Goal: Task Accomplishment & Management: Use online tool/utility

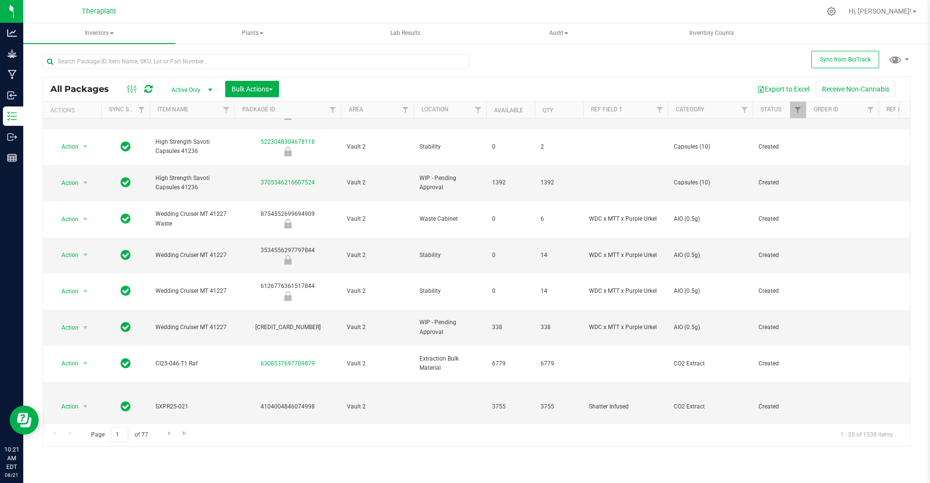
scroll to position [267, 0]
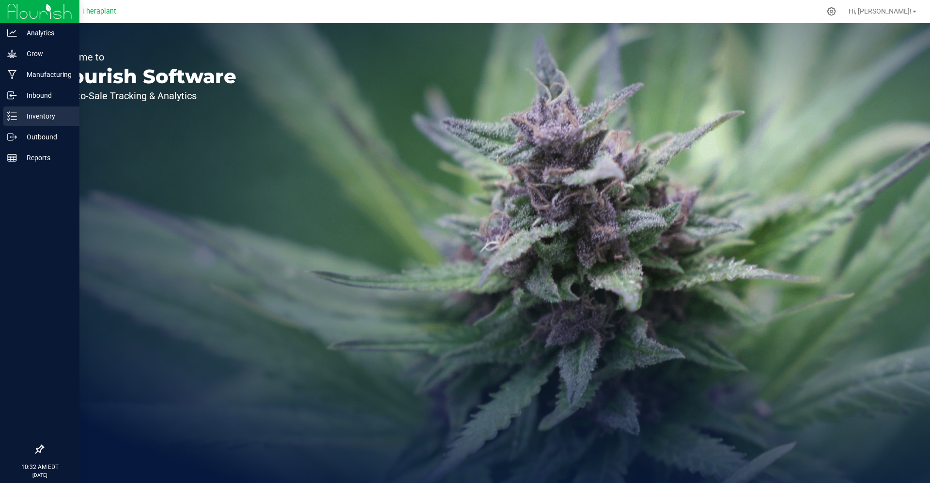
click at [41, 118] on p "Inventory" at bounding box center [46, 116] width 58 height 12
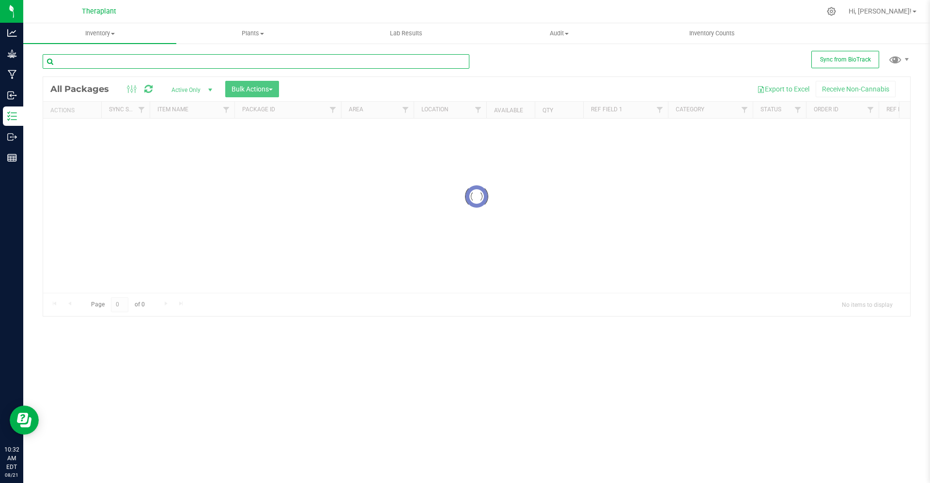
click at [143, 55] on input "text" at bounding box center [256, 61] width 427 height 15
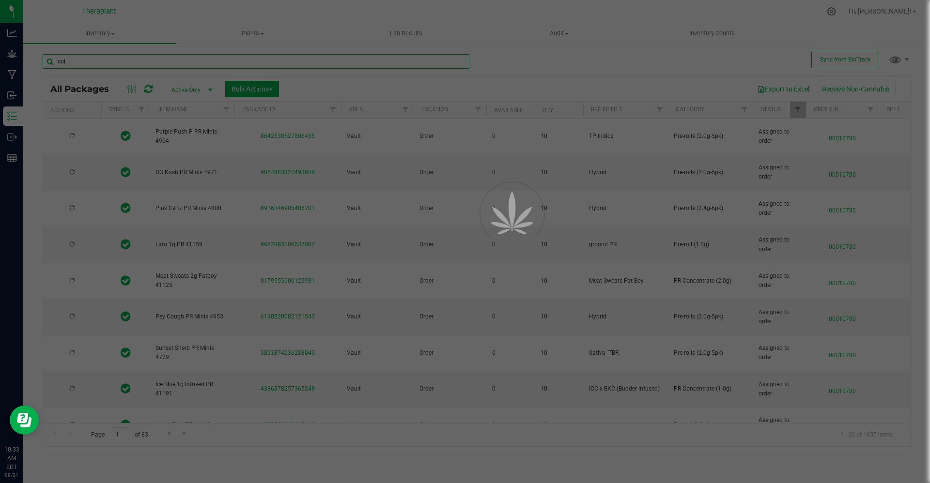
type input "cult"
type input "[DATE]"
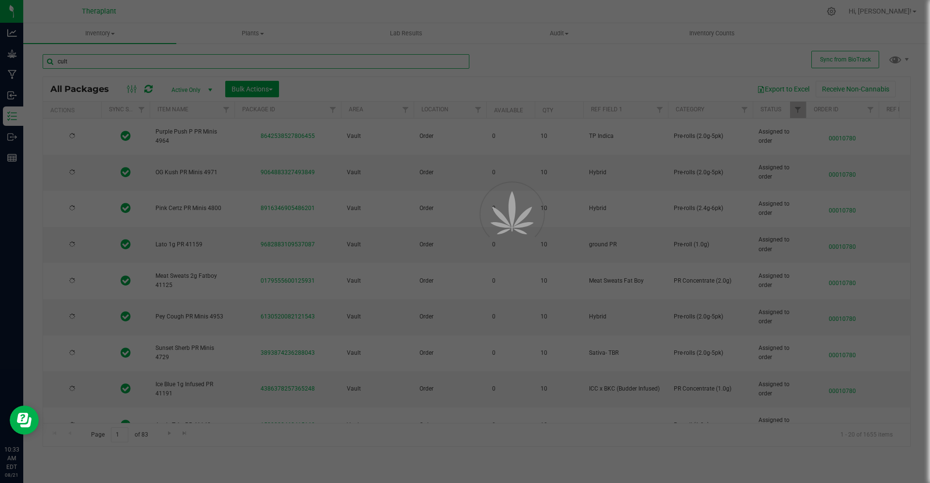
type input "[DATE]"
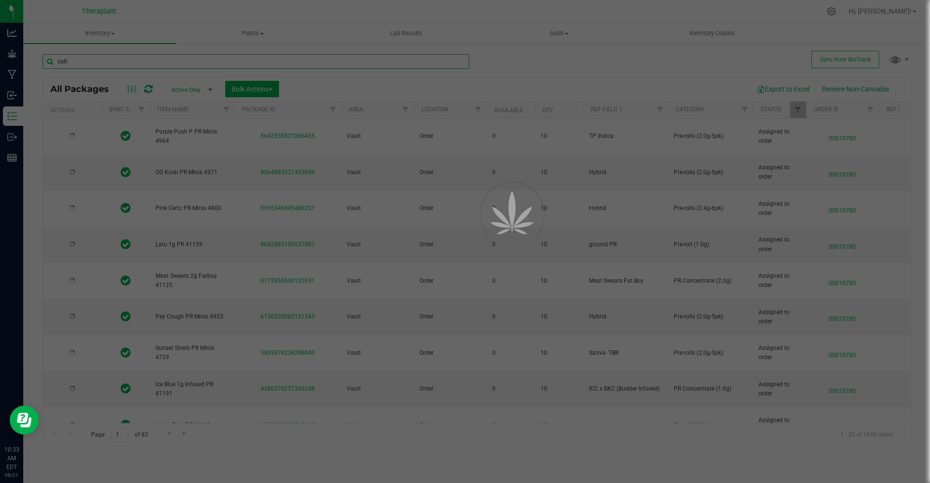
type input "[DATE]"
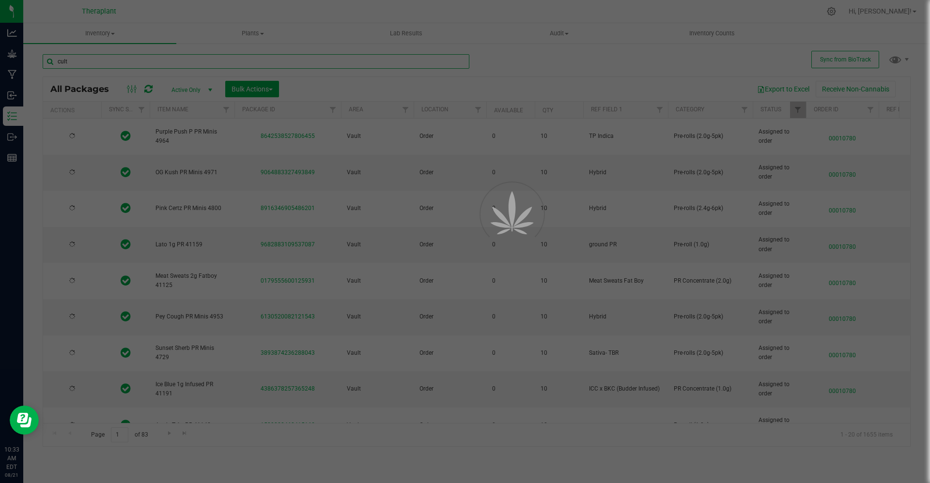
type input "[DATE]"
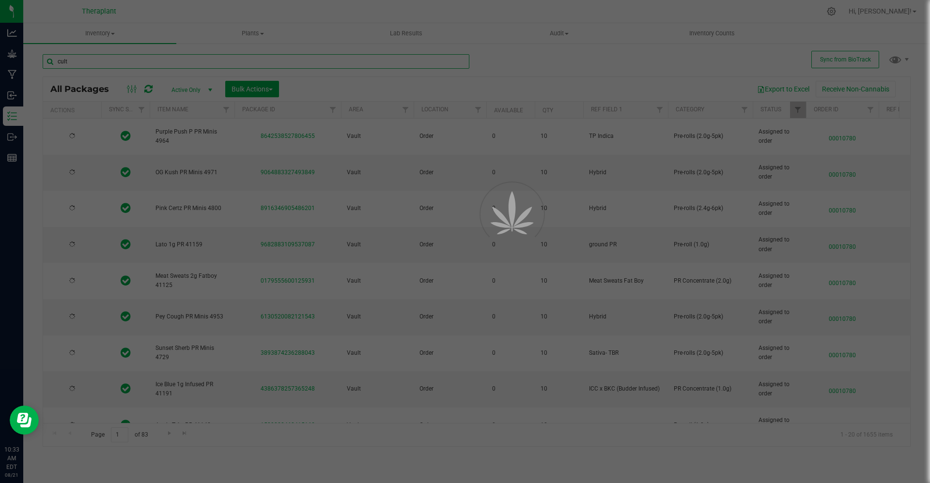
type input "[DATE]"
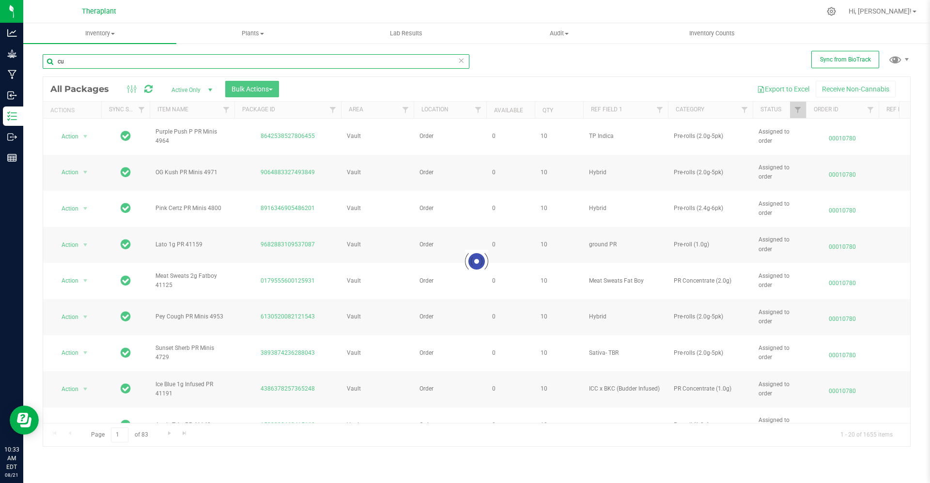
type input "c"
click at [143, 55] on div "Inventory All packages All inventory Waste log Create inventory Plants All plan…" at bounding box center [476, 253] width 907 height 460
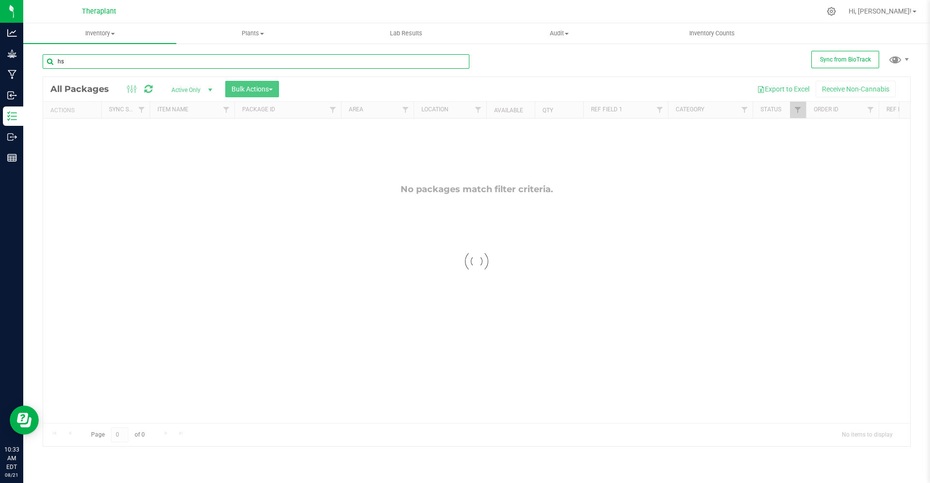
type input "hsb"
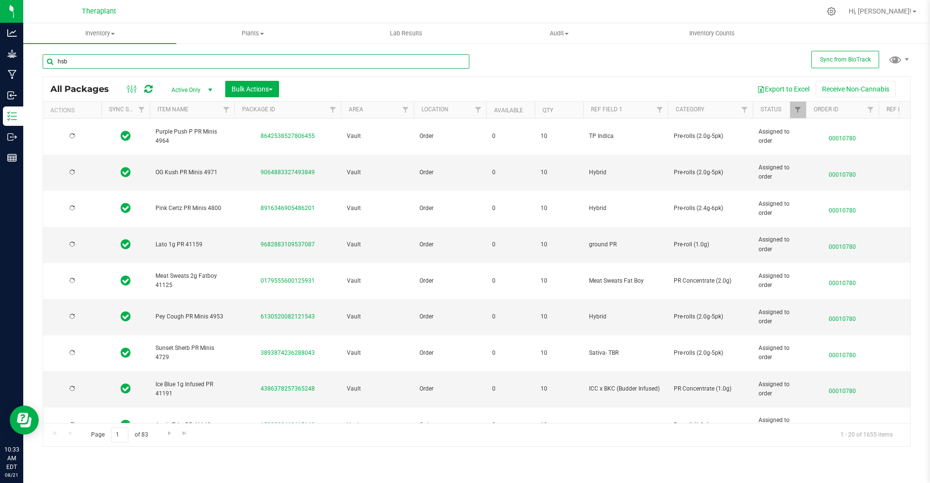
type input "[DATE]"
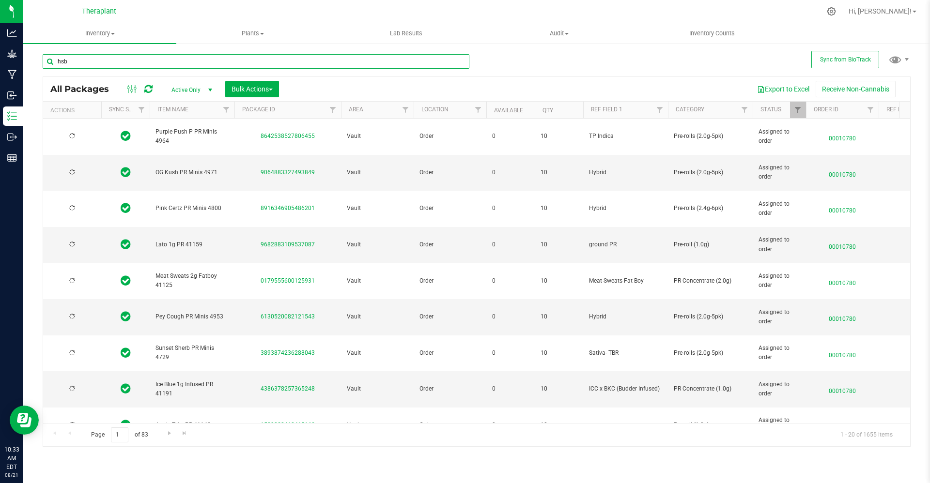
type input "[DATE]"
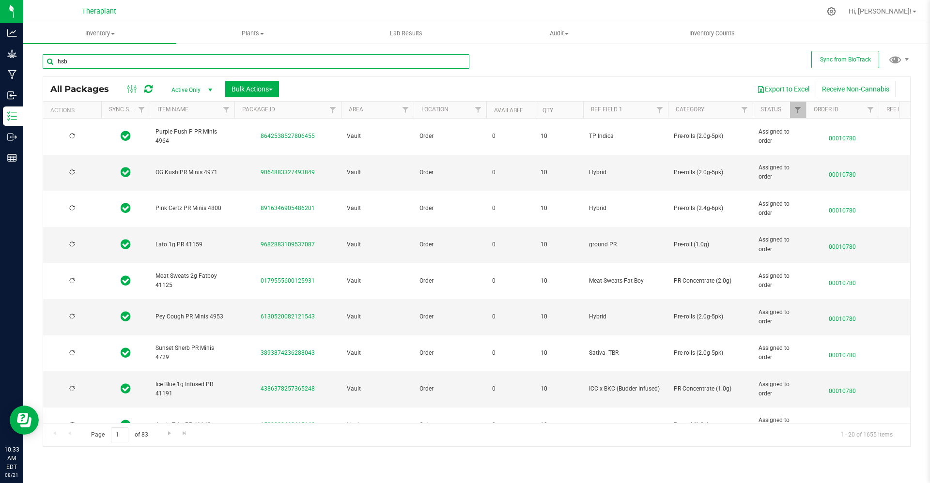
type input "[DATE]"
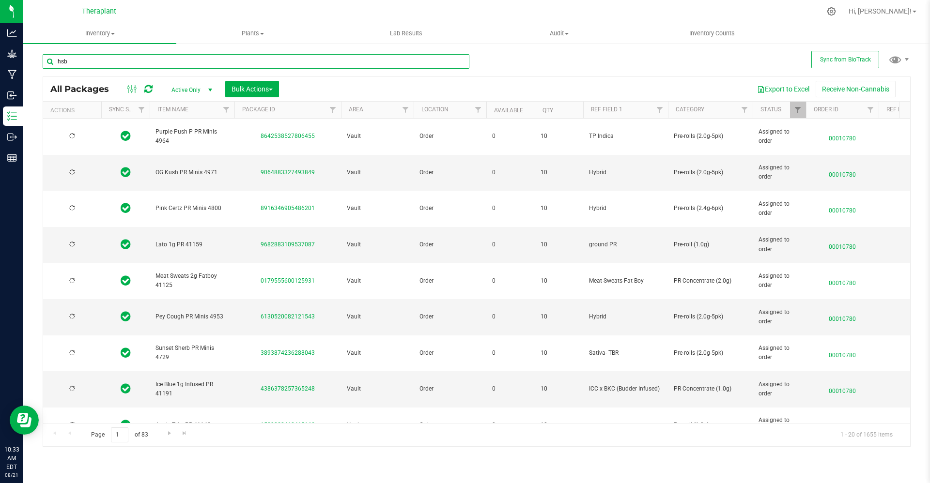
type input "[DATE]"
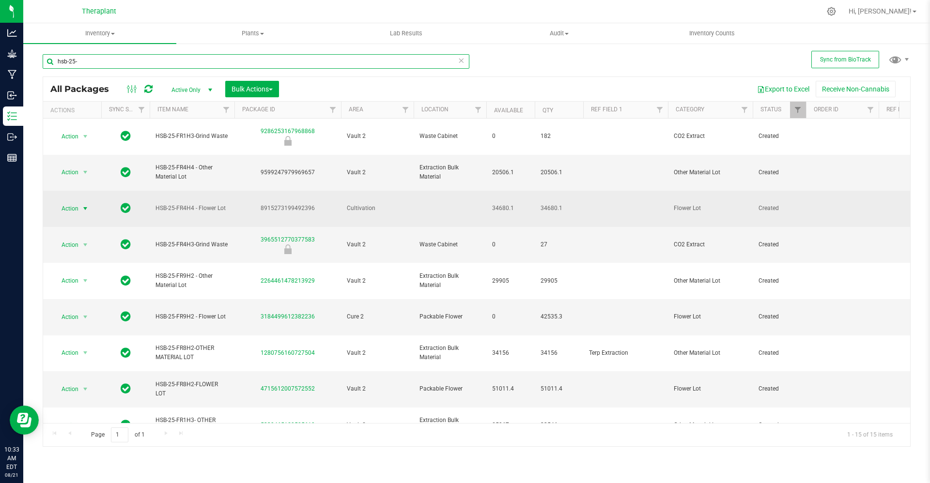
type input "hsb-25-"
click at [77, 202] on span "Action" at bounding box center [66, 209] width 26 height 14
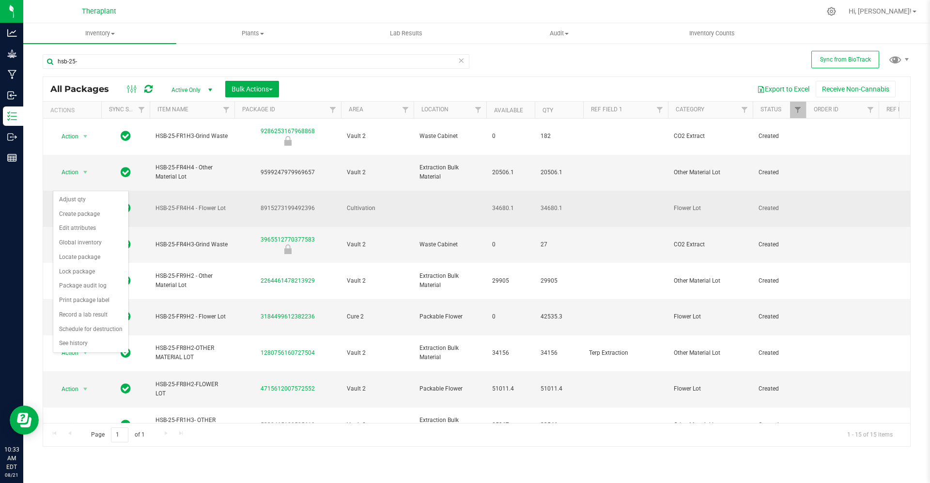
click at [410, 191] on td "Cultivation" at bounding box center [377, 209] width 73 height 36
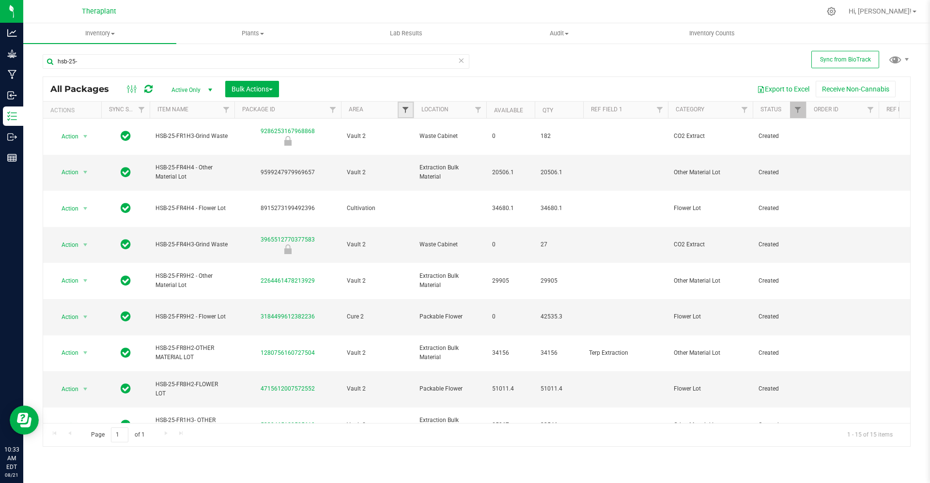
click at [408, 109] on span "Filter" at bounding box center [406, 110] width 8 height 8
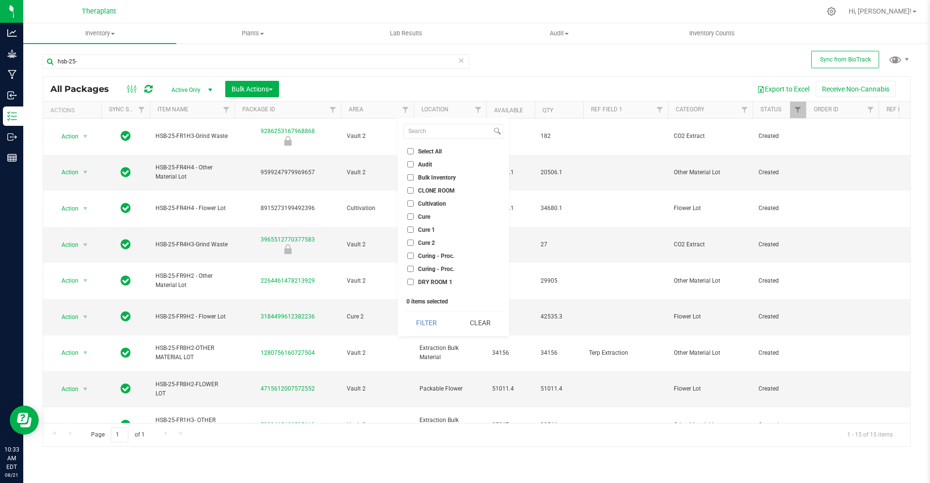
click at [412, 205] on input "Cultivation" at bounding box center [410, 204] width 6 height 6
checkbox input "true"
click at [436, 313] on button "Filter" at bounding box center [426, 322] width 46 height 21
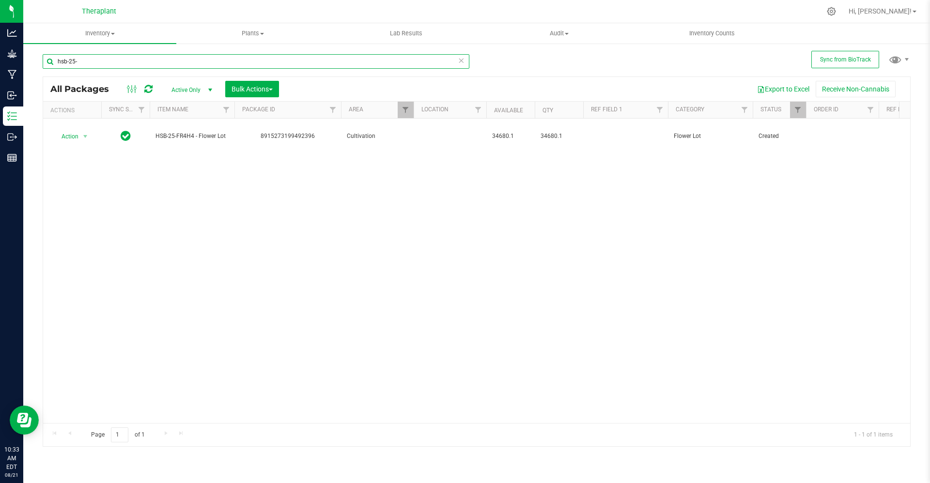
click at [165, 68] on input "hsb-25-" at bounding box center [256, 61] width 427 height 15
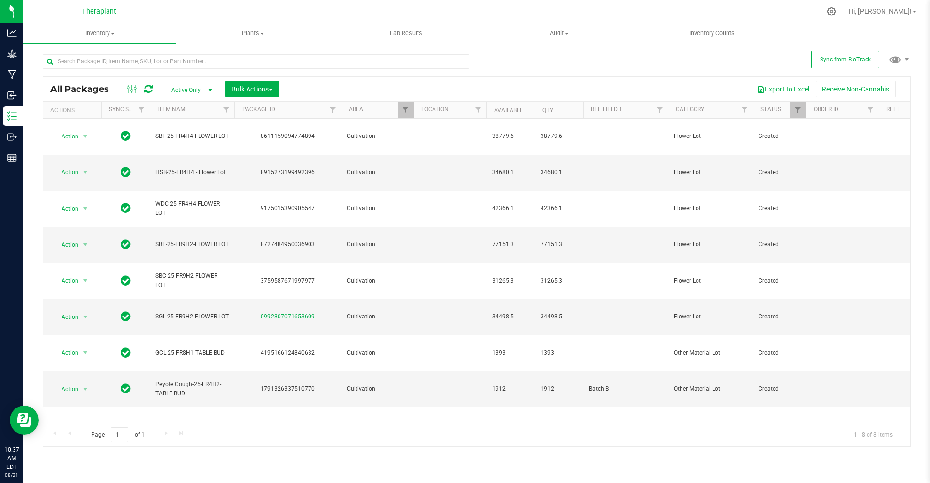
click at [195, 93] on span "Active Only" at bounding box center [189, 90] width 53 height 14
click at [251, 93] on span "Bulk Actions" at bounding box center [252, 89] width 41 height 8
click at [260, 158] on div "Locate packages" at bounding box center [262, 165] width 62 height 15
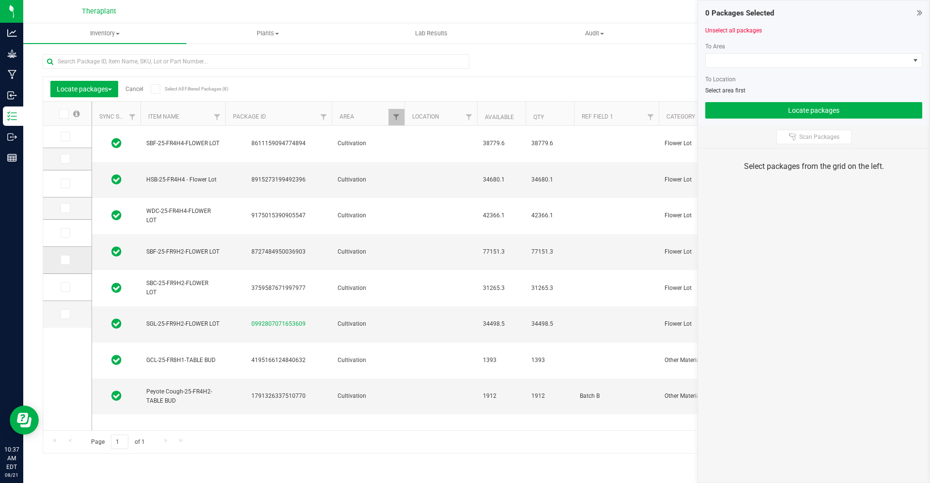
click at [70, 265] on td at bounding box center [67, 260] width 48 height 27
click at [66, 260] on icon at bounding box center [65, 260] width 6 height 0
click at [0, 0] on input "checkbox" at bounding box center [0, 0] width 0 height 0
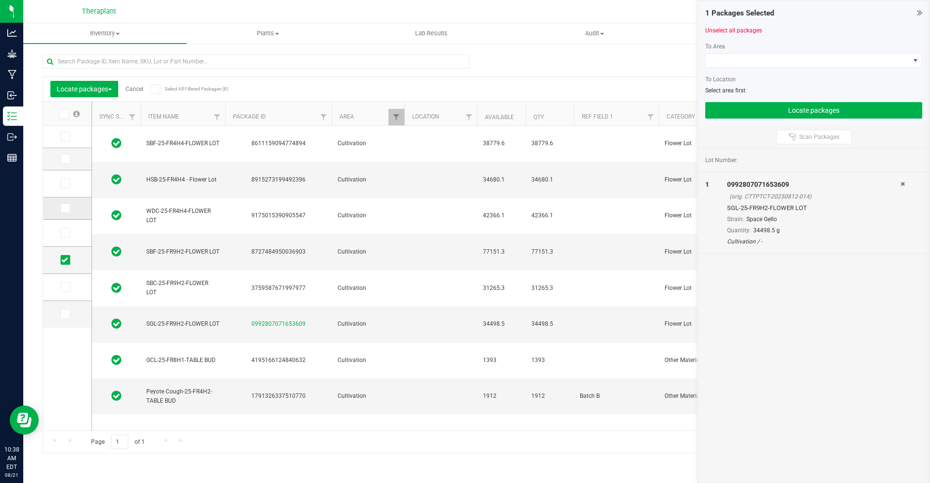
click at [71, 209] on label at bounding box center [68, 208] width 14 height 10
click at [0, 0] on input "checkbox" at bounding box center [0, 0] width 0 height 0
click at [71, 209] on label at bounding box center [68, 208] width 14 height 10
click at [0, 0] on input "checkbox" at bounding box center [0, 0] width 0 height 0
click at [64, 233] on icon at bounding box center [65, 233] width 6 height 0
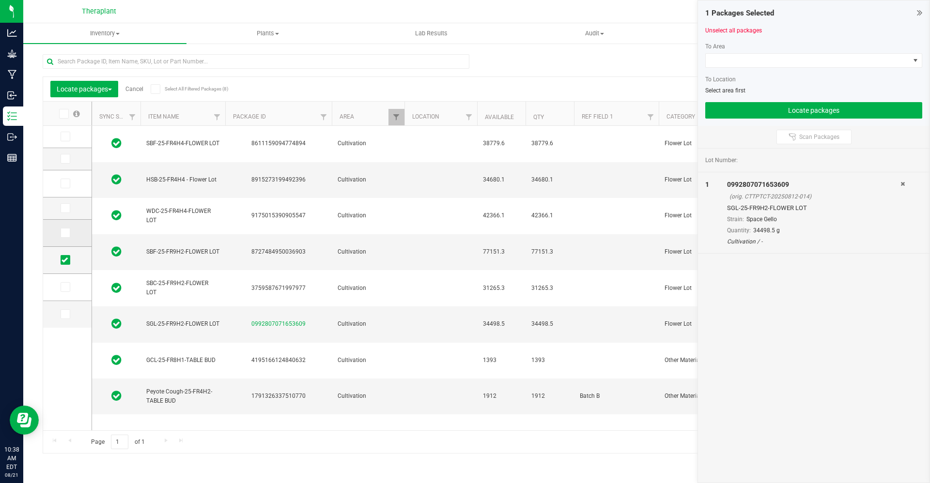
click at [0, 0] on input "checkbox" at bounding box center [0, 0] width 0 height 0
click at [65, 214] on td at bounding box center [67, 209] width 48 height 22
click at [65, 208] on icon at bounding box center [65, 208] width 6 height 0
click at [0, 0] on input "checkbox" at bounding box center [0, 0] width 0 height 0
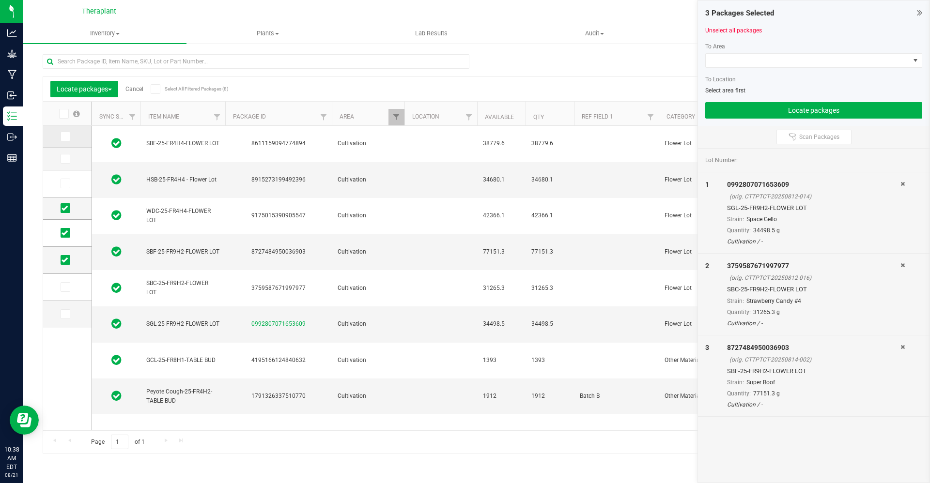
click at [64, 137] on icon at bounding box center [65, 137] width 6 height 0
click at [0, 0] on input "checkbox" at bounding box center [0, 0] width 0 height 0
click at [66, 184] on icon at bounding box center [65, 184] width 6 height 0
click at [0, 0] on input "checkbox" at bounding box center [0, 0] width 0 height 0
click at [66, 159] on icon at bounding box center [65, 159] width 6 height 0
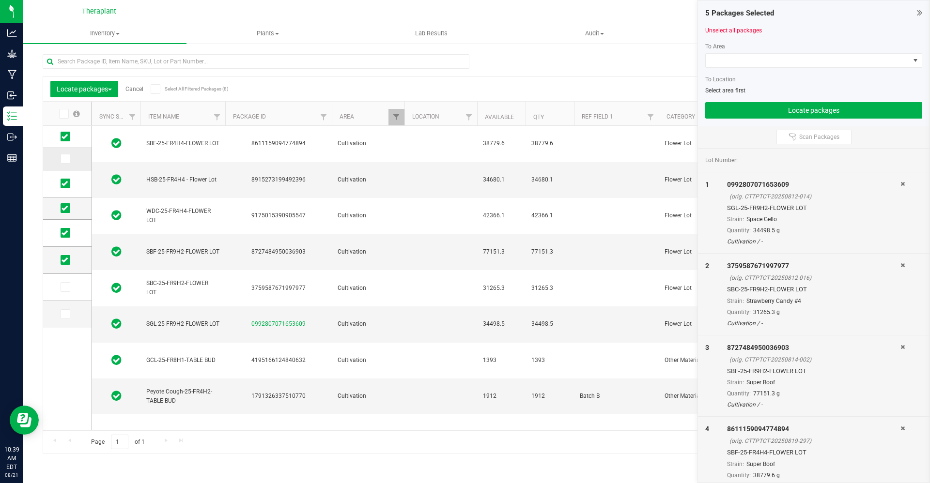
click at [0, 0] on input "checkbox" at bounding box center [0, 0] width 0 height 0
click at [750, 59] on span at bounding box center [808, 61] width 204 height 14
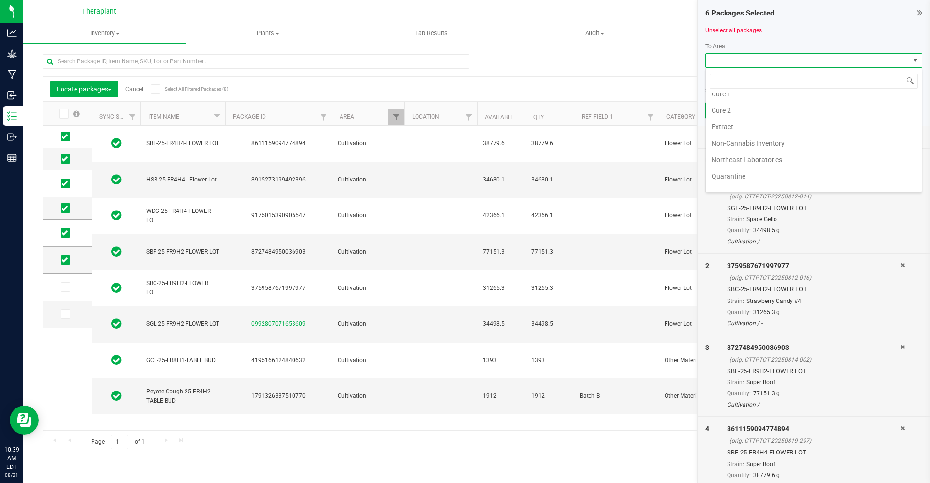
scroll to position [90, 0]
click at [735, 109] on li "Cure 2" at bounding box center [814, 111] width 216 height 16
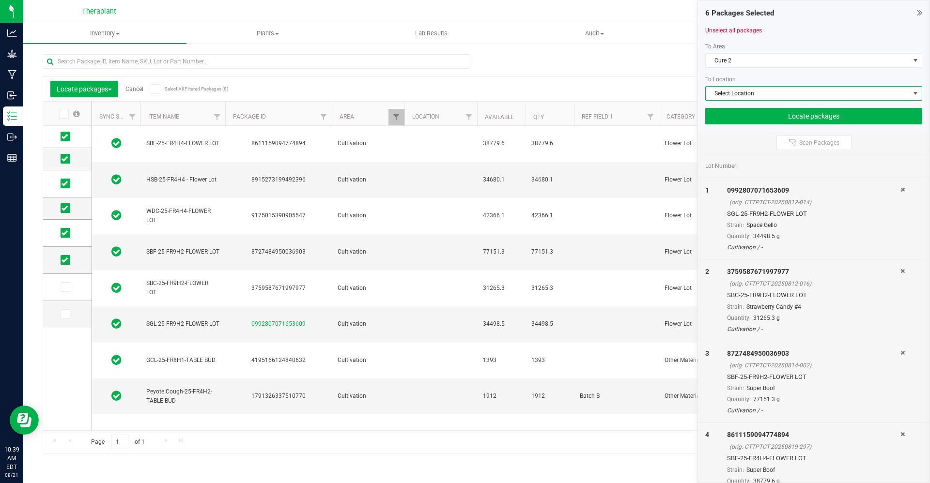
click at [732, 97] on span "Select Location" at bounding box center [808, 94] width 204 height 14
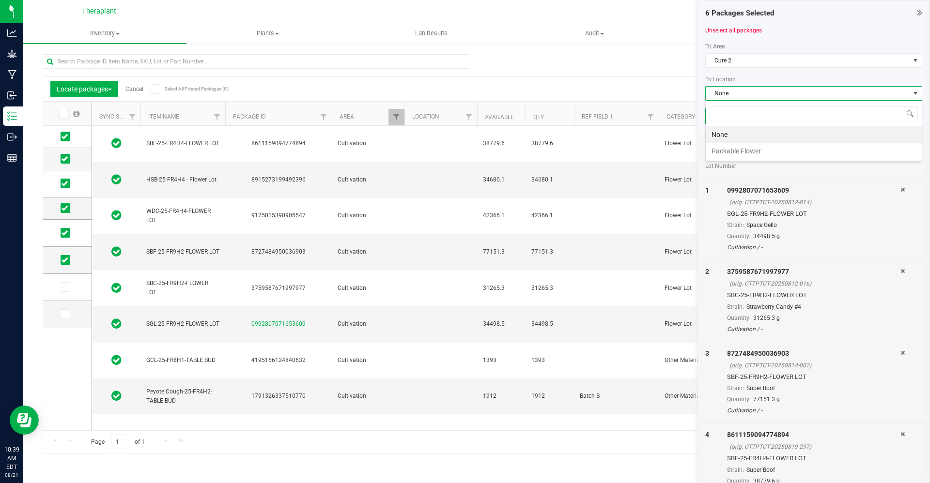
scroll to position [15, 217]
click at [731, 153] on li "Packable Flower" at bounding box center [814, 151] width 216 height 16
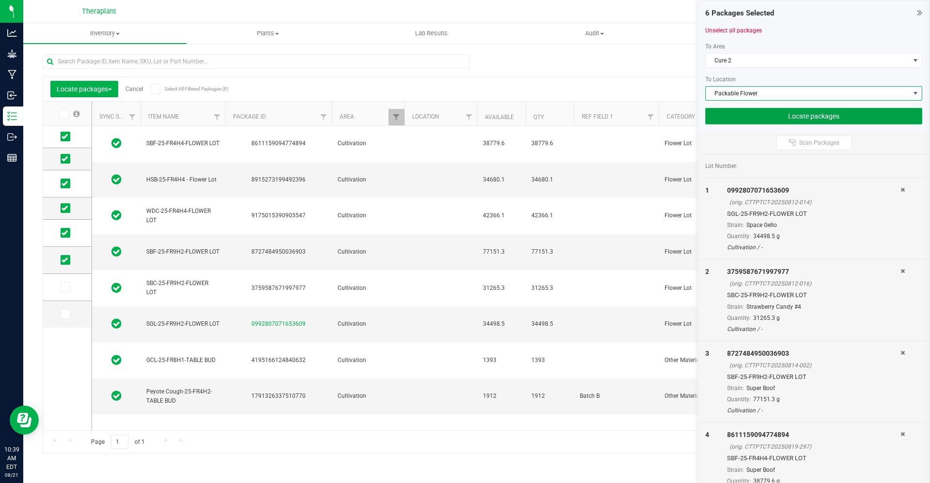
click at [759, 115] on button "Locate packages" at bounding box center [813, 116] width 217 height 16
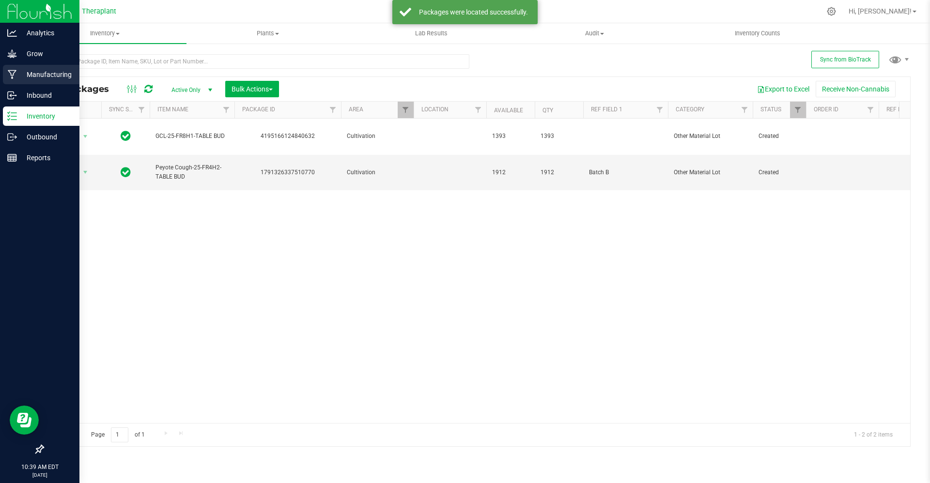
click at [27, 77] on p "Manufacturing" at bounding box center [46, 75] width 58 height 12
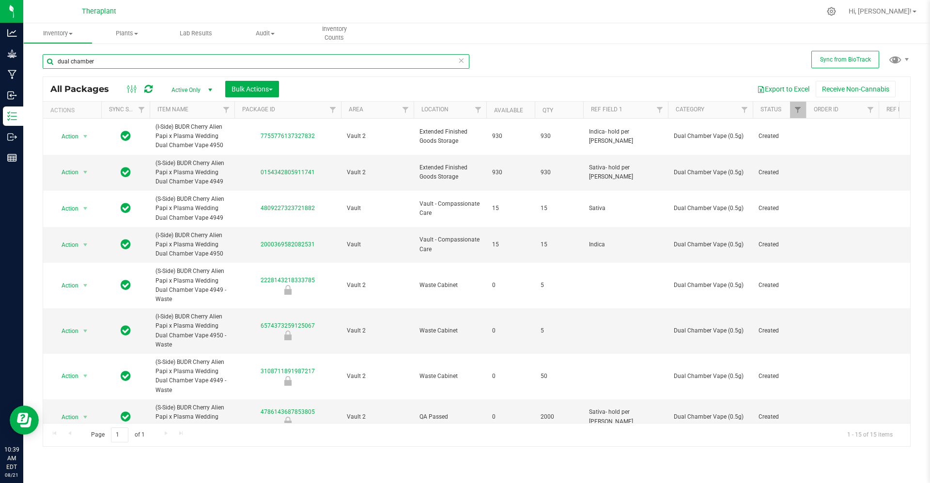
scroll to position [259, 212]
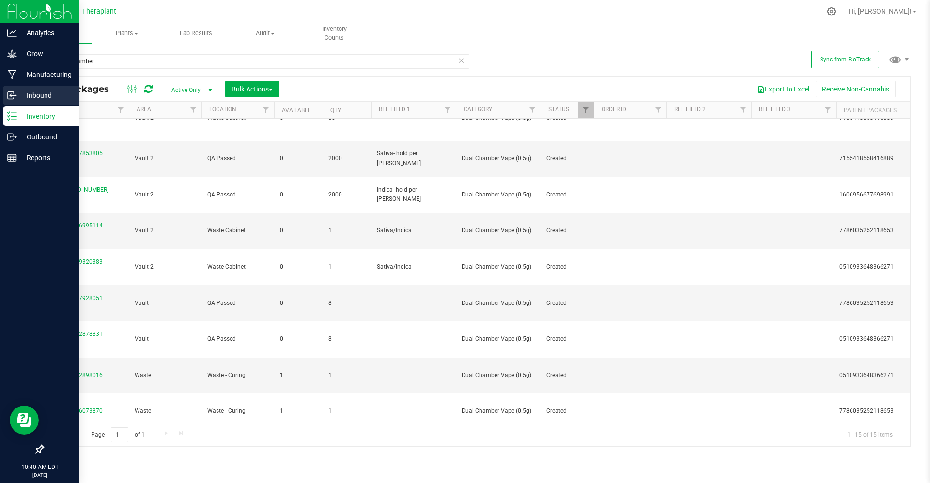
click at [28, 98] on p "Inbound" at bounding box center [46, 96] width 58 height 12
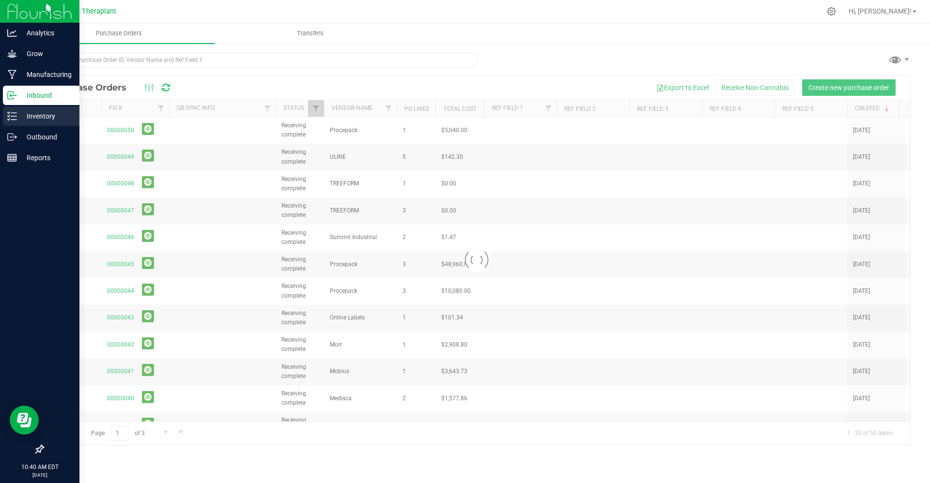
click at [30, 113] on p "Inventory" at bounding box center [46, 116] width 58 height 12
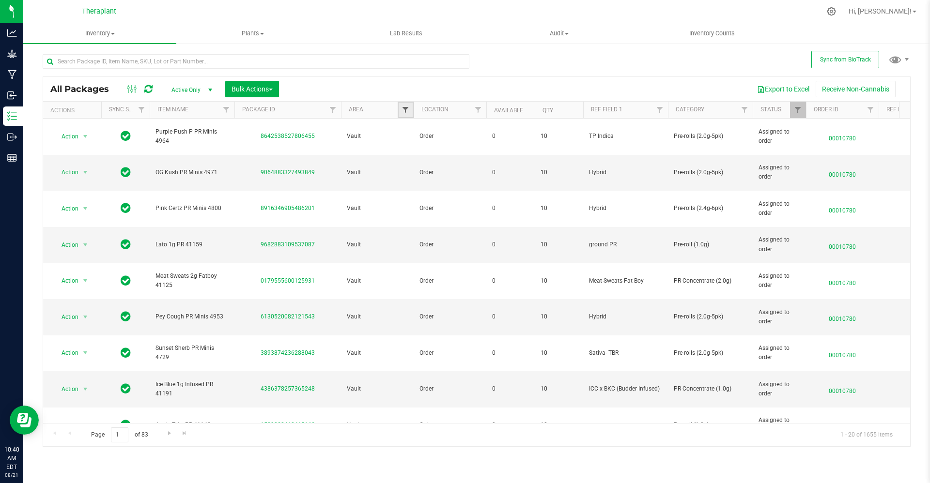
click at [408, 111] on span "Filter" at bounding box center [406, 110] width 8 height 8
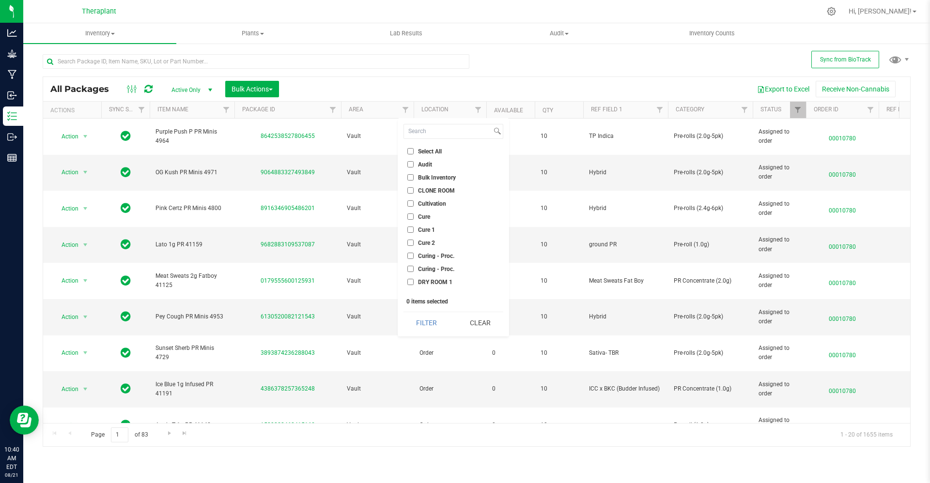
click at [409, 243] on input "Cure 2" at bounding box center [410, 243] width 6 height 6
checkbox input "true"
click at [430, 325] on button "Filter" at bounding box center [426, 322] width 46 height 21
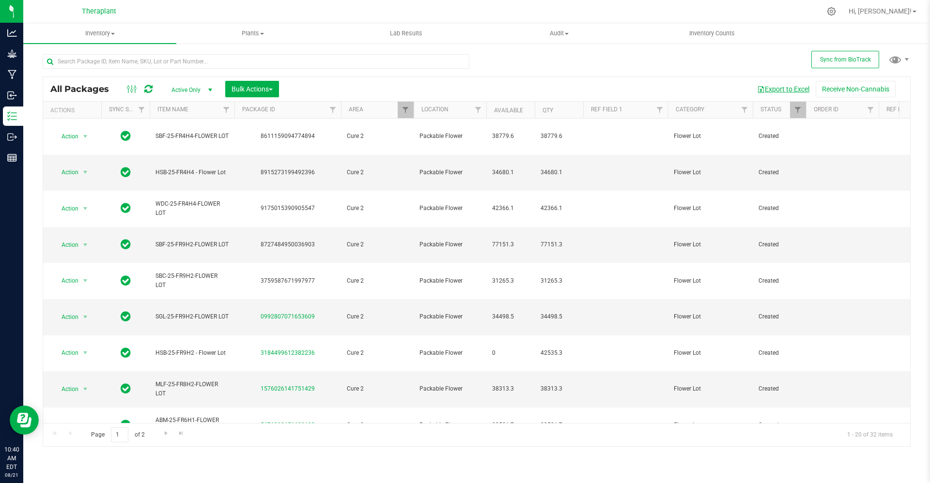
click at [463, 91] on button "Export to Excel" at bounding box center [783, 89] width 65 height 16
